Goal: Information Seeking & Learning: Learn about a topic

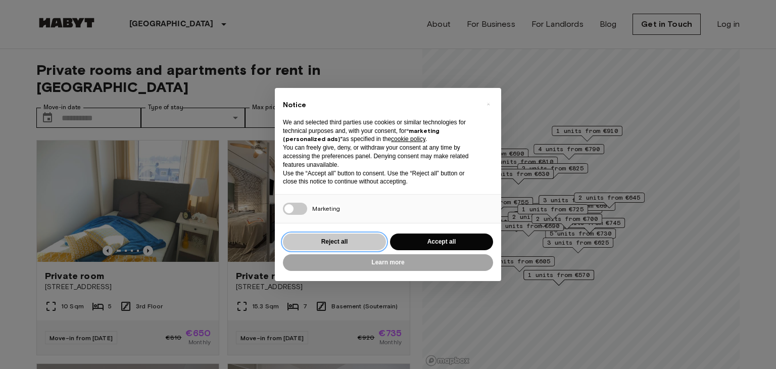
click at [338, 239] on button "Reject all" at bounding box center [334, 242] width 103 height 17
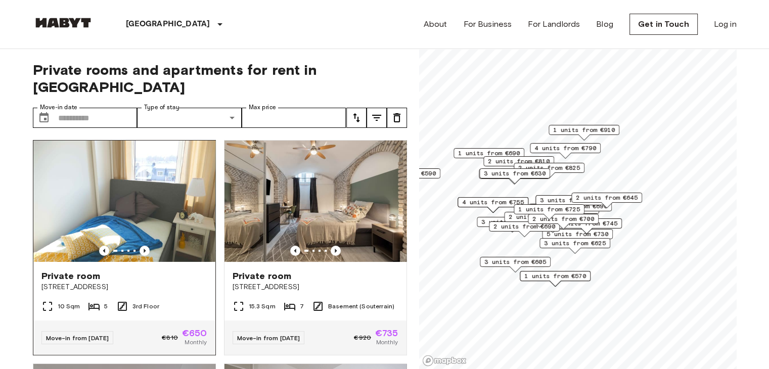
click at [166, 192] on img at bounding box center [124, 201] width 182 height 121
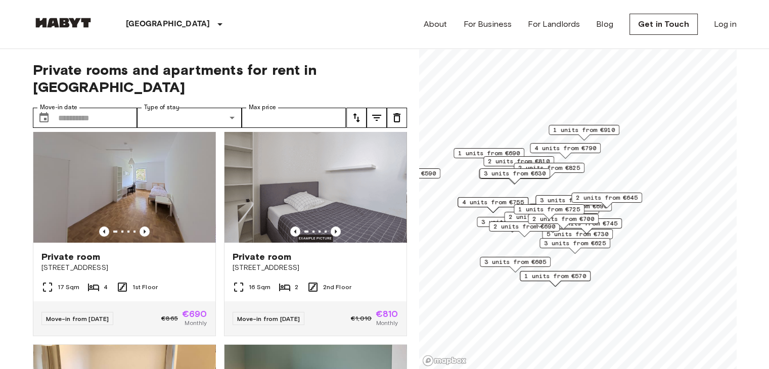
scroll to position [246, 0]
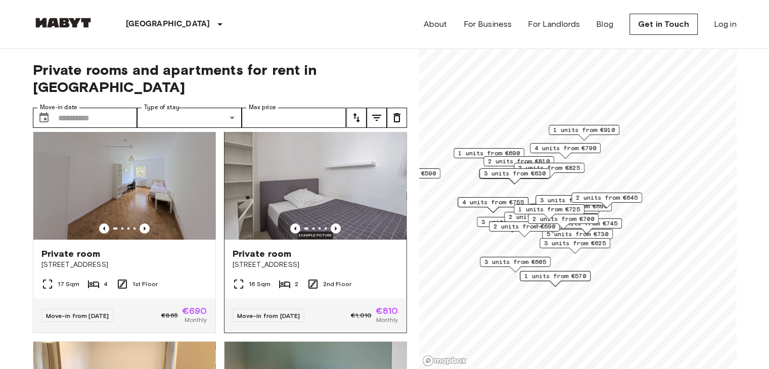
click at [289, 137] on img at bounding box center [315, 178] width 182 height 121
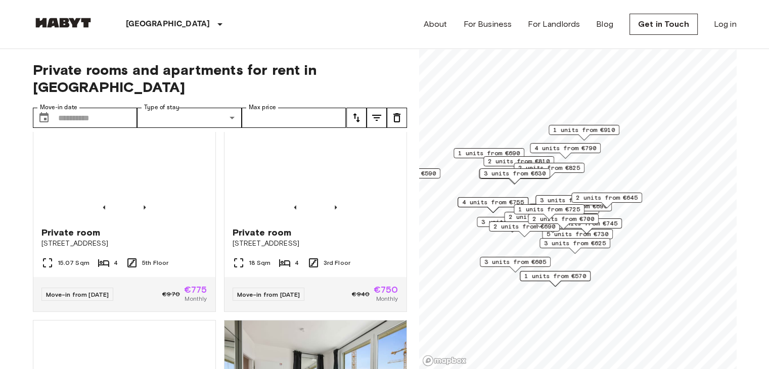
scroll to position [1162, 0]
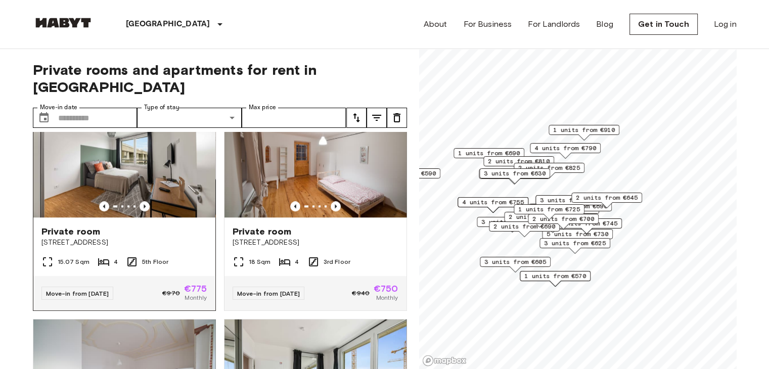
click at [171, 175] on img at bounding box center [124, 156] width 182 height 121
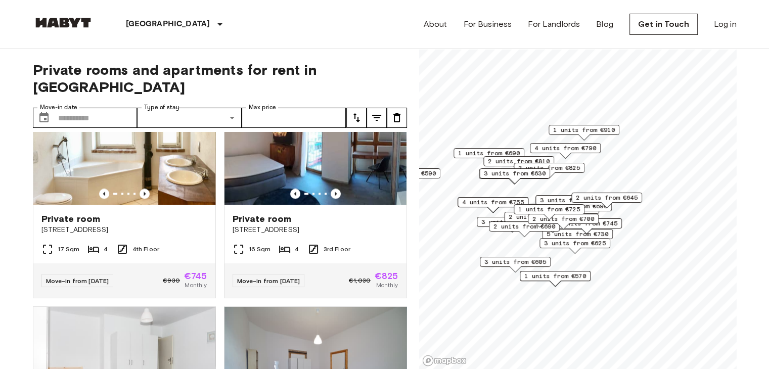
scroll to position [1622, 0]
click at [319, 150] on img at bounding box center [315, 143] width 182 height 121
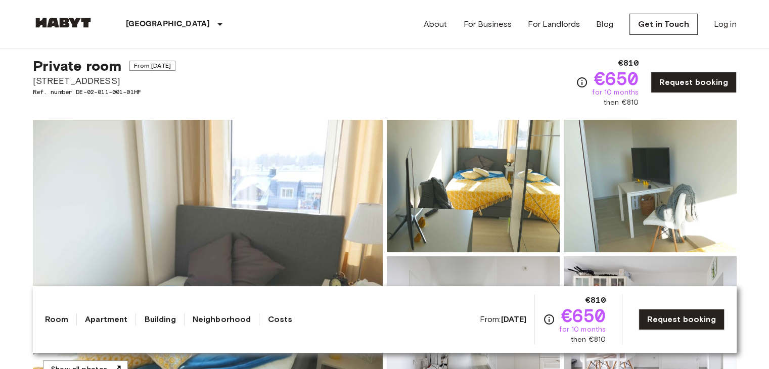
scroll to position [20, 0]
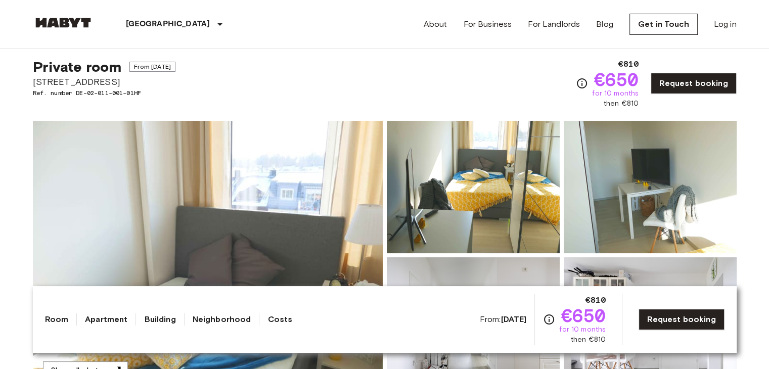
click at [312, 174] on img at bounding box center [208, 255] width 350 height 269
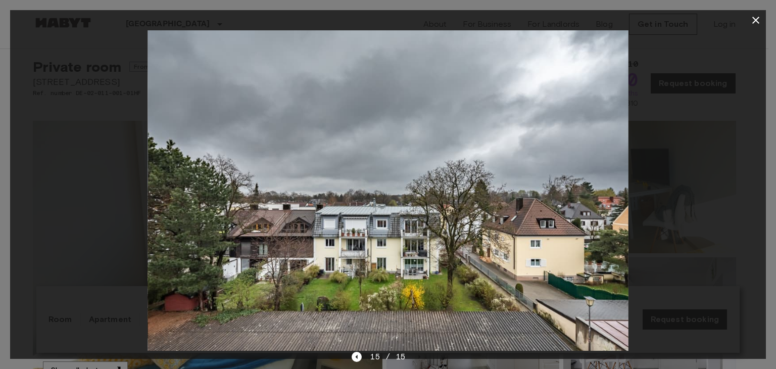
click at [93, 247] on div at bounding box center [388, 190] width 756 height 320
click at [758, 18] on icon "button" at bounding box center [756, 20] width 7 height 7
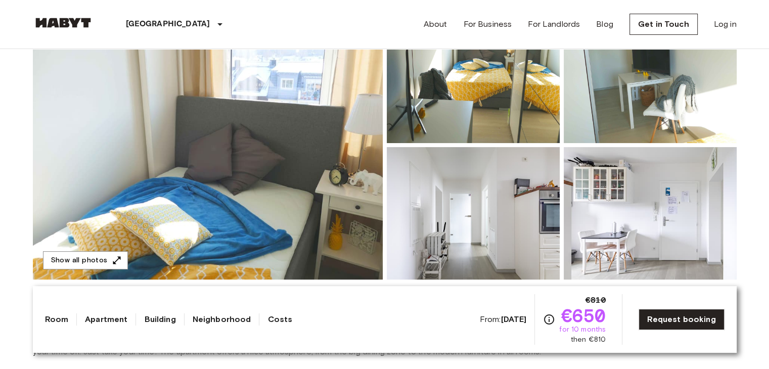
scroll to position [0, 0]
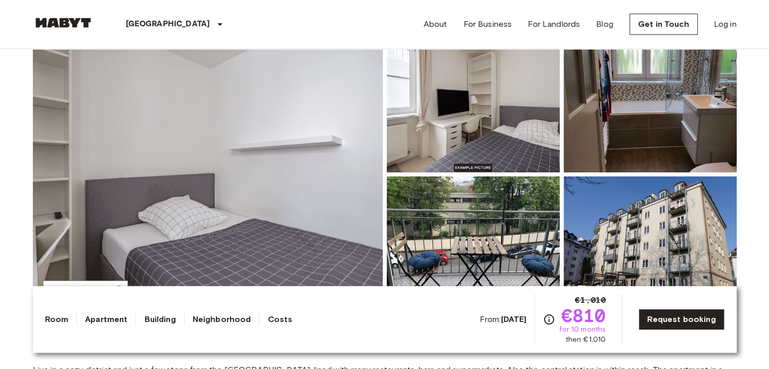
scroll to position [109, 0]
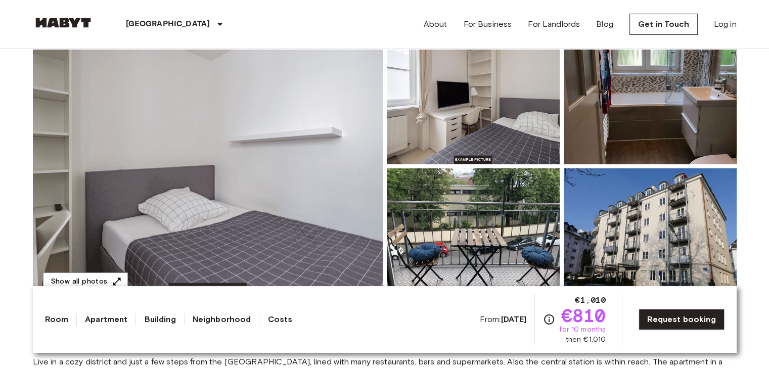
click at [293, 197] on img at bounding box center [208, 166] width 350 height 269
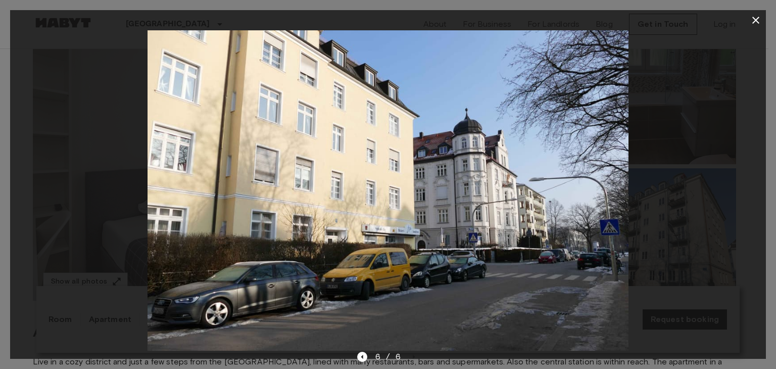
click at [82, 182] on div at bounding box center [388, 190] width 756 height 320
click at [752, 22] on icon "button" at bounding box center [756, 20] width 12 height 12
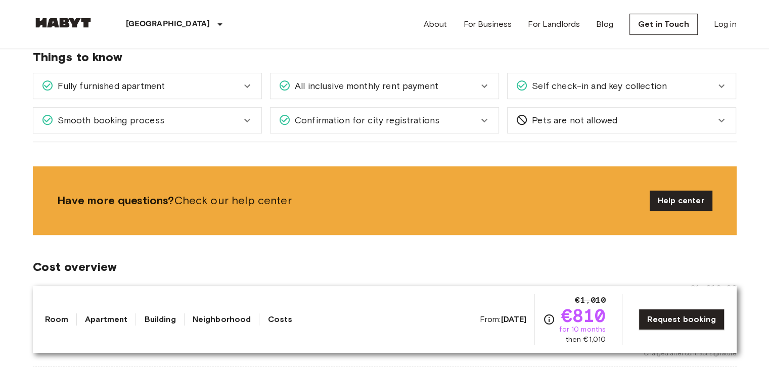
scroll to position [526, 0]
click at [339, 87] on span "All inclusive monthly rent payment" at bounding box center [365, 85] width 148 height 13
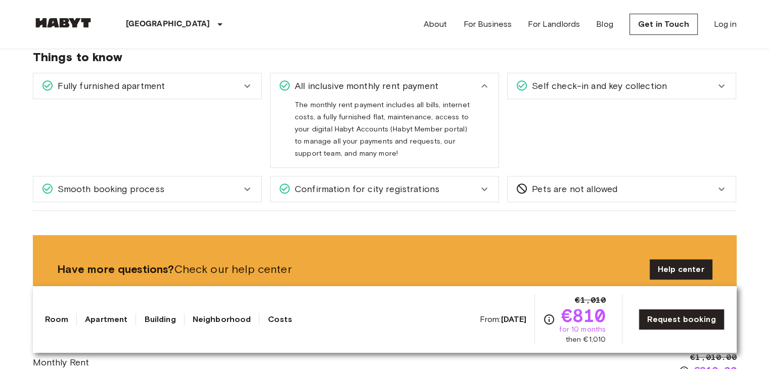
click at [339, 87] on span "All inclusive monthly rent payment" at bounding box center [365, 85] width 148 height 13
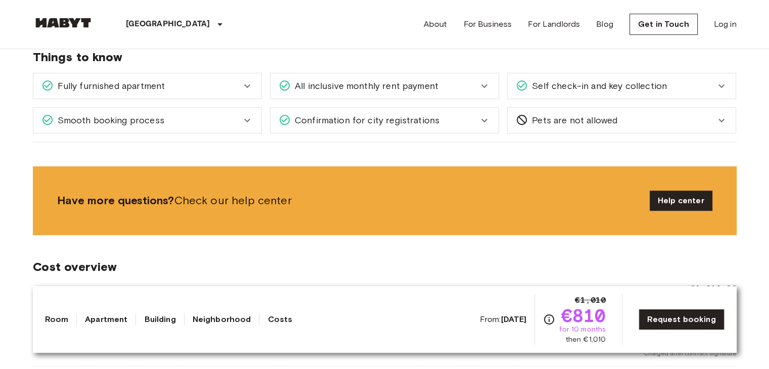
click at [357, 126] on div "Confirmation for city registrations" at bounding box center [384, 120] width 228 height 25
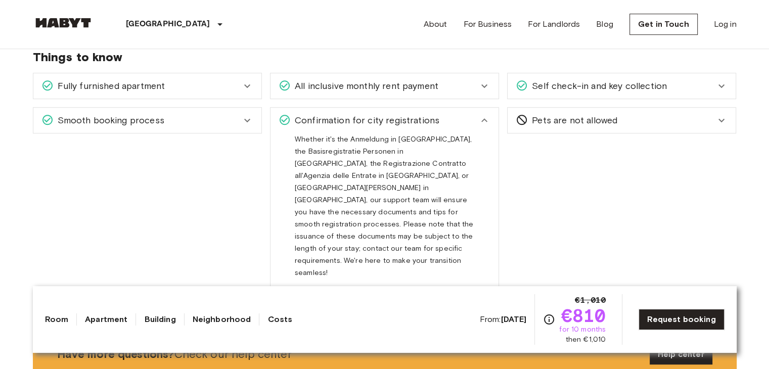
click at [357, 126] on div "Confirmation for city registrations" at bounding box center [384, 120] width 228 height 25
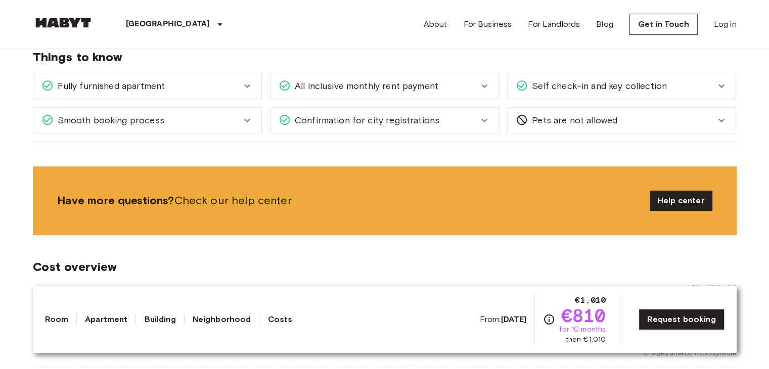
click at [582, 84] on span "Self check-in and key collection" at bounding box center [597, 85] width 139 height 13
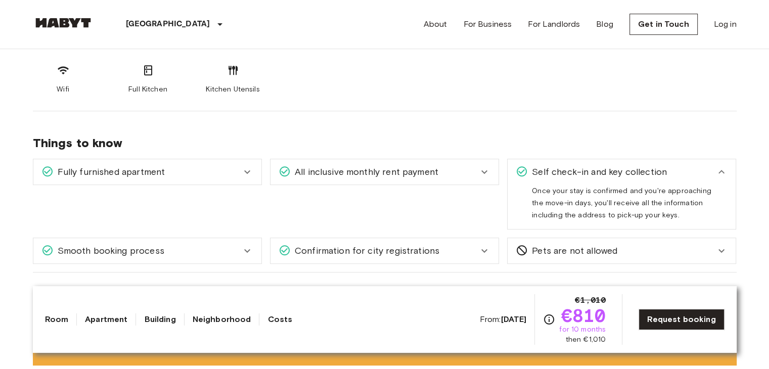
scroll to position [439, 0]
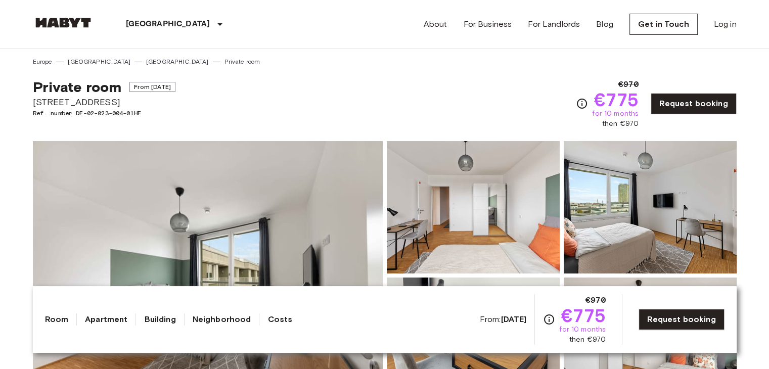
click at [326, 209] on img at bounding box center [208, 275] width 350 height 269
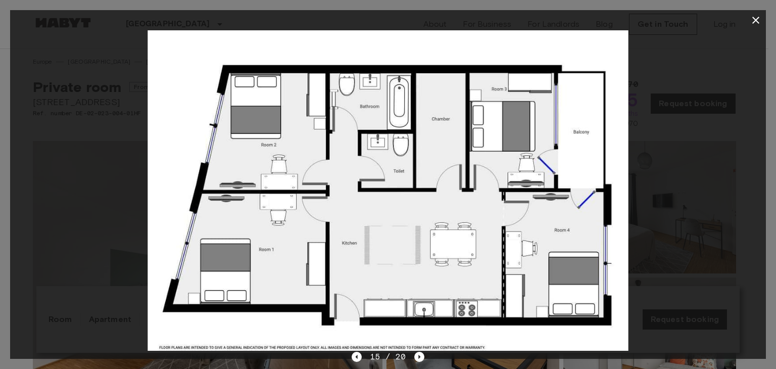
click at [663, 152] on div at bounding box center [388, 190] width 756 height 320
